Goal: Information Seeking & Learning: Learn about a topic

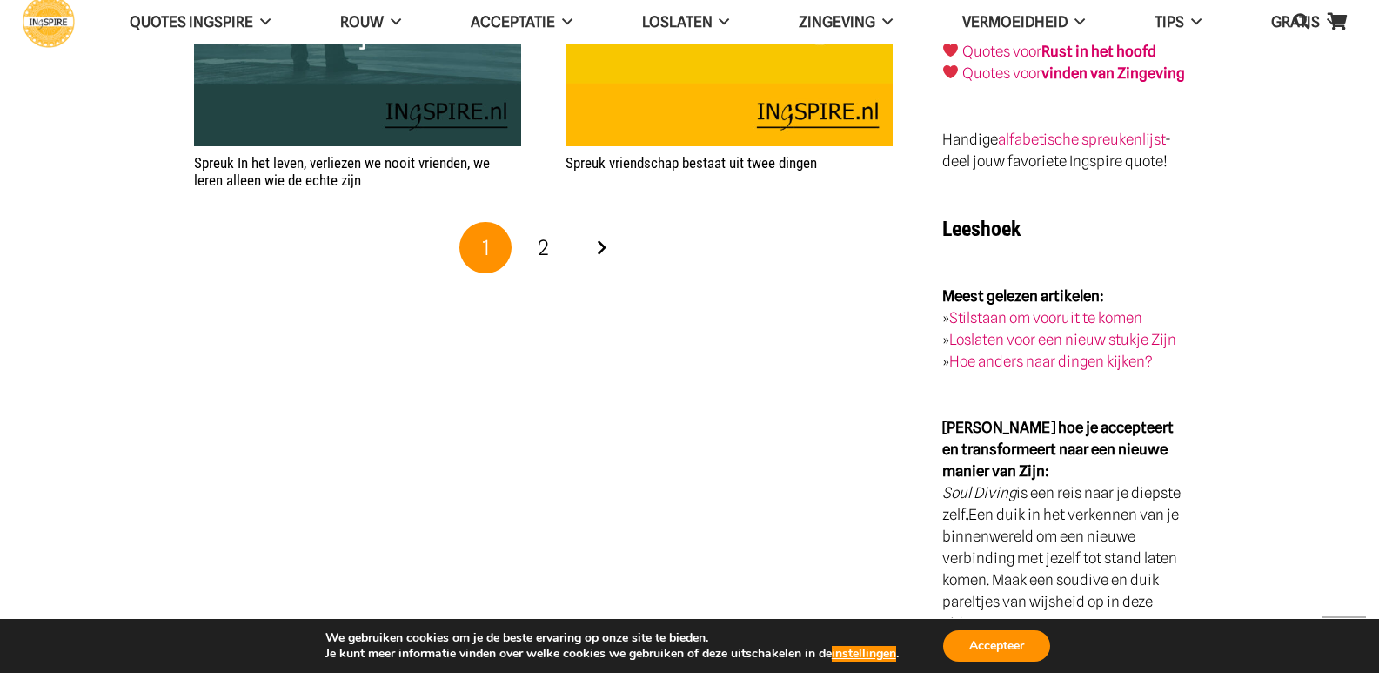
scroll to position [3219, 0]
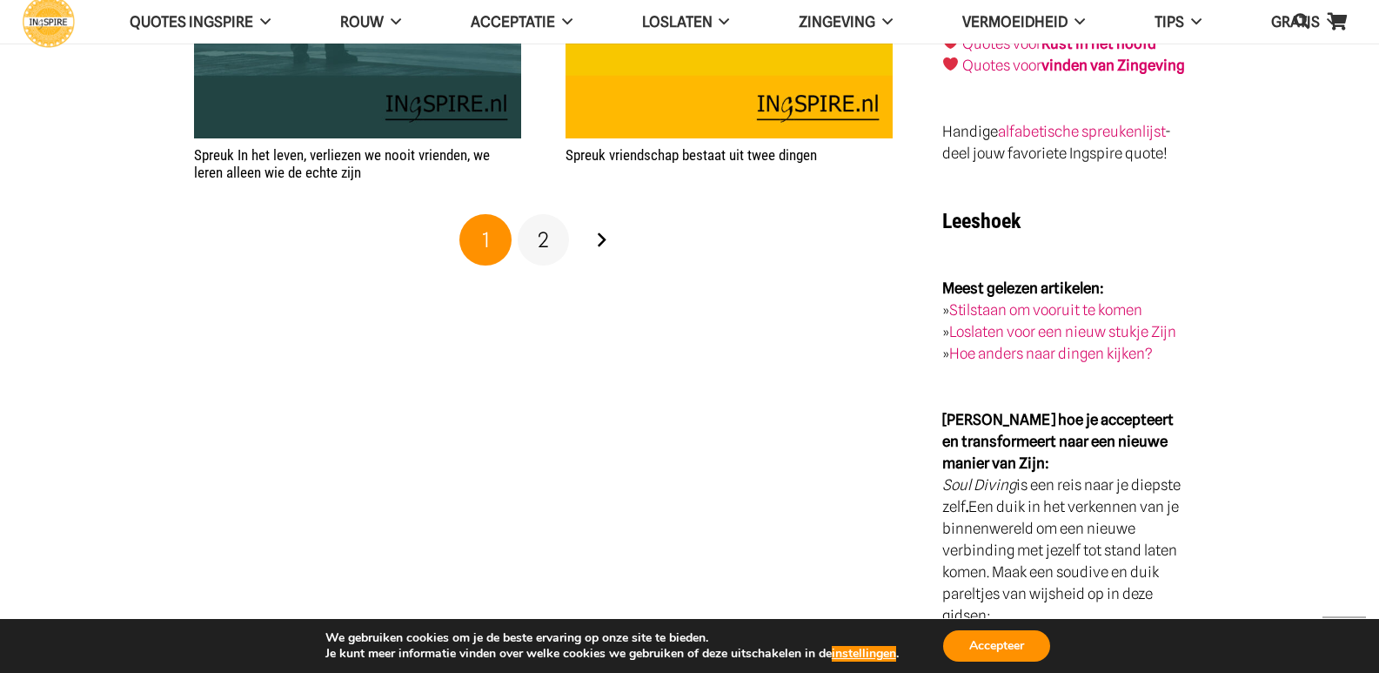
click at [544, 238] on span "2" at bounding box center [543, 239] width 11 height 25
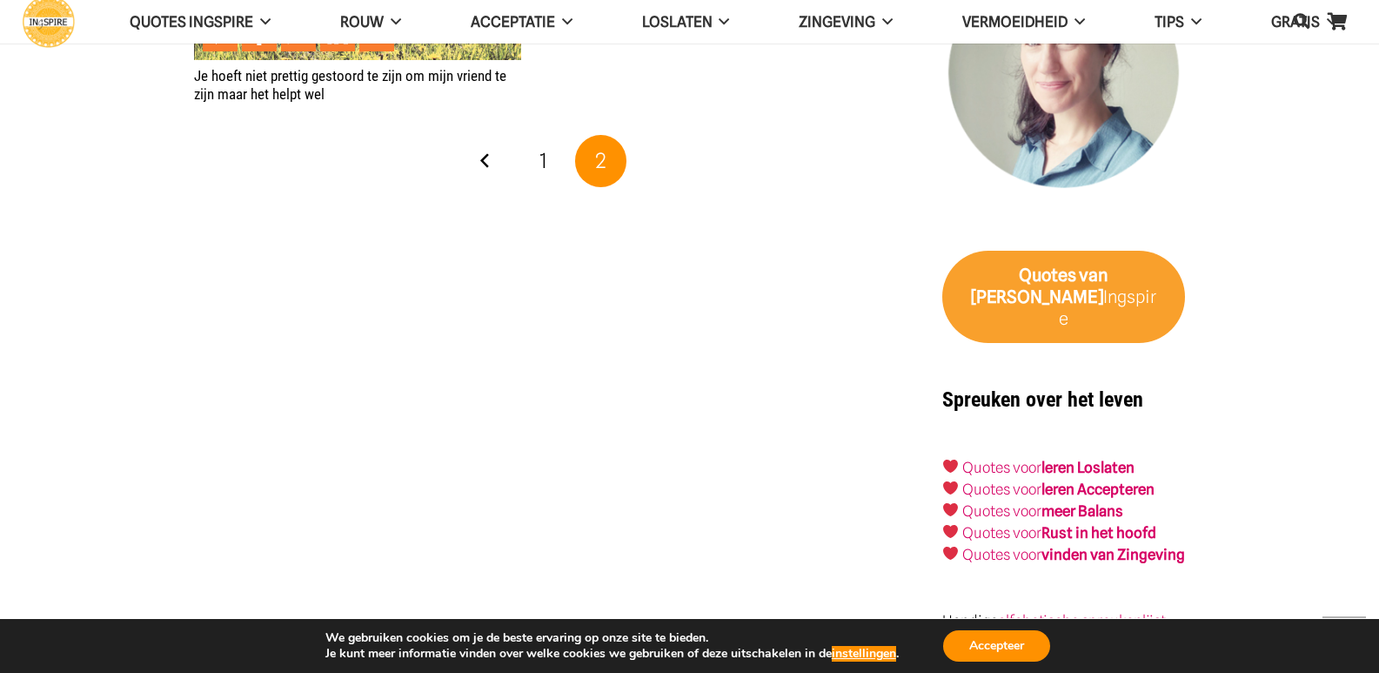
scroll to position [2784, 0]
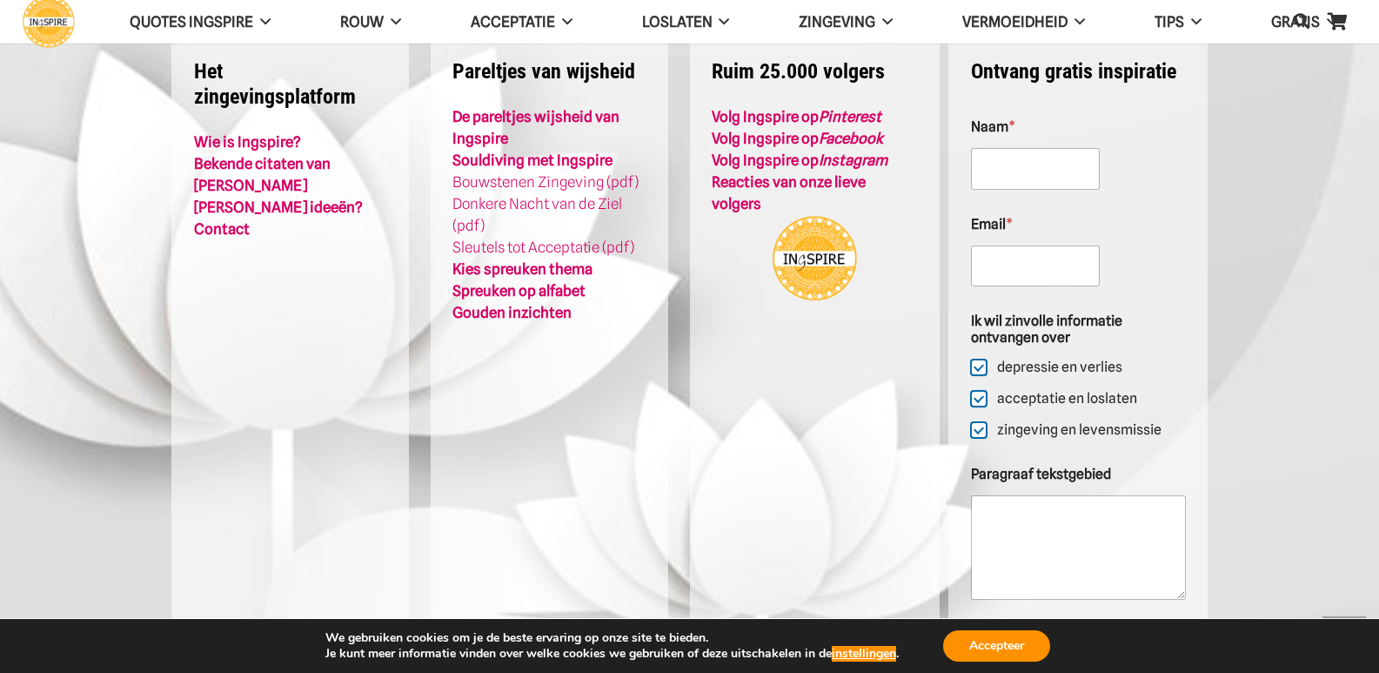
scroll to position [4691, 0]
